Goal: Task Accomplishment & Management: Manage account settings

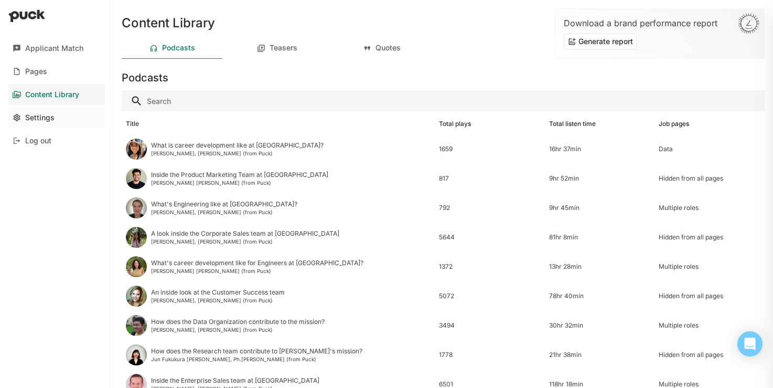
click at [46, 125] on link "Settings" at bounding box center [56, 117] width 97 height 21
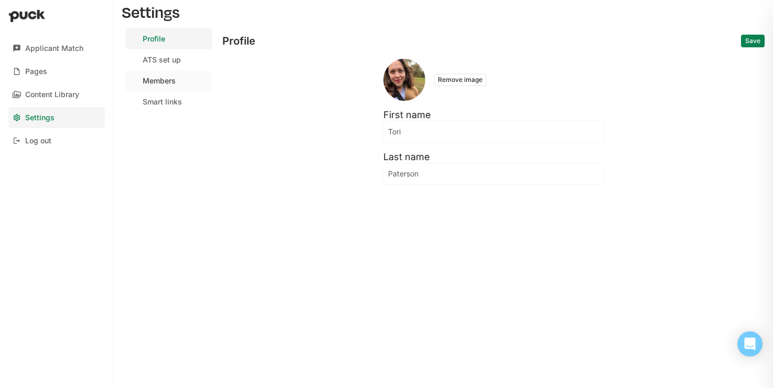
click at [180, 82] on link "Members" at bounding box center [169, 80] width 86 height 21
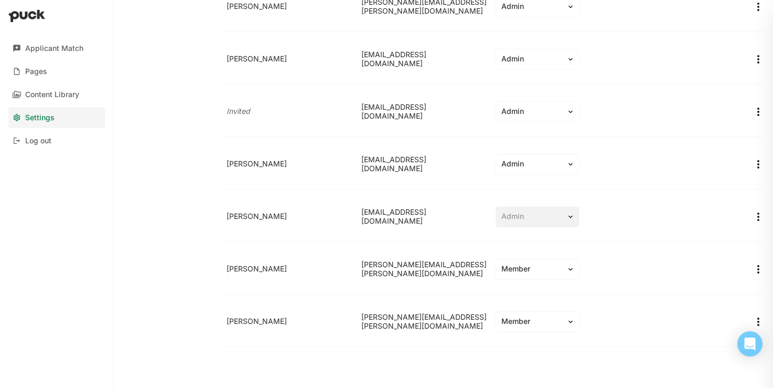
scroll to position [1169, 0]
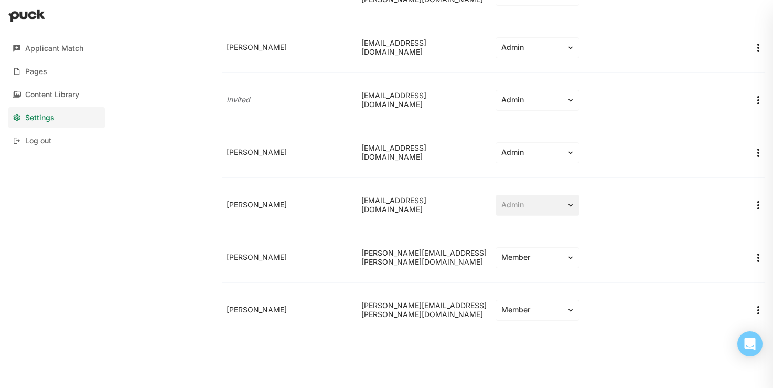
click at [759, 98] on img "More options" at bounding box center [758, 100] width 13 height 13
click at [728, 146] on div "Resend invite" at bounding box center [711, 150] width 99 height 21
click at [572, 201] on div "Admin" at bounding box center [538, 205] width 84 height 21
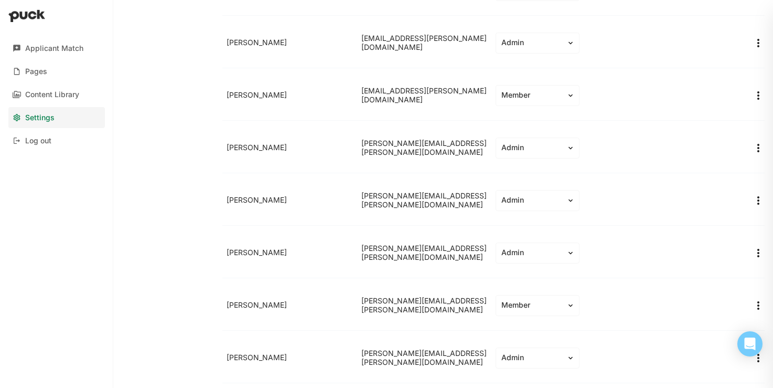
scroll to position [0, 0]
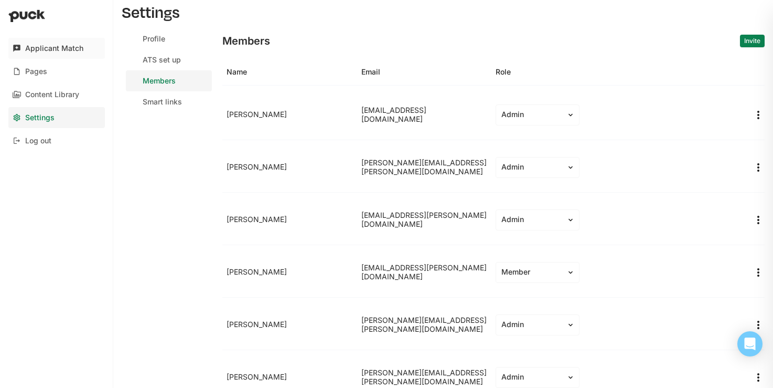
click at [65, 50] on div "Applicant Match" at bounding box center [54, 48] width 58 height 9
